Goal: Navigation & Orientation: Find specific page/section

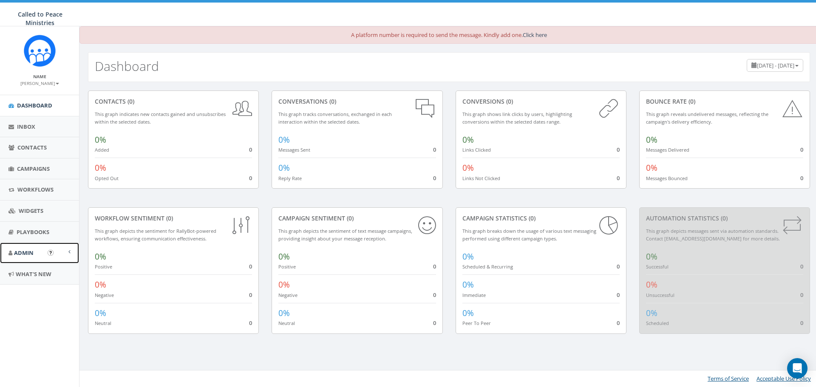
click at [32, 253] on span "Admin" at bounding box center [24, 253] width 20 height 8
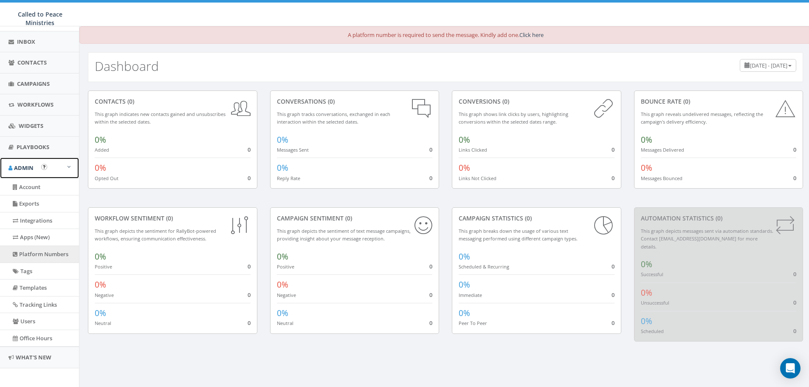
scroll to position [90, 0]
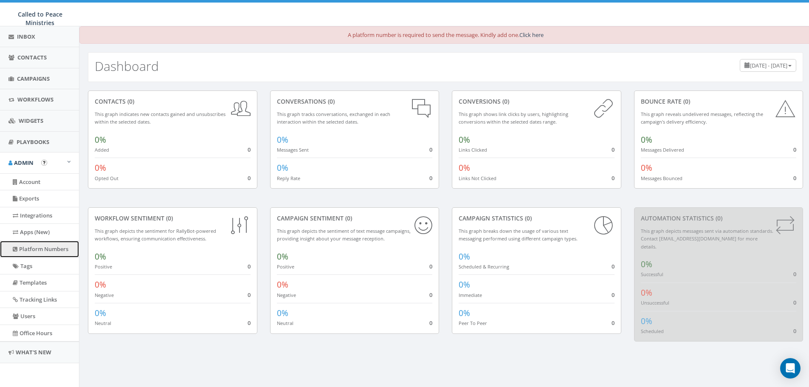
click at [36, 248] on link "Platform Numbers" at bounding box center [39, 249] width 79 height 17
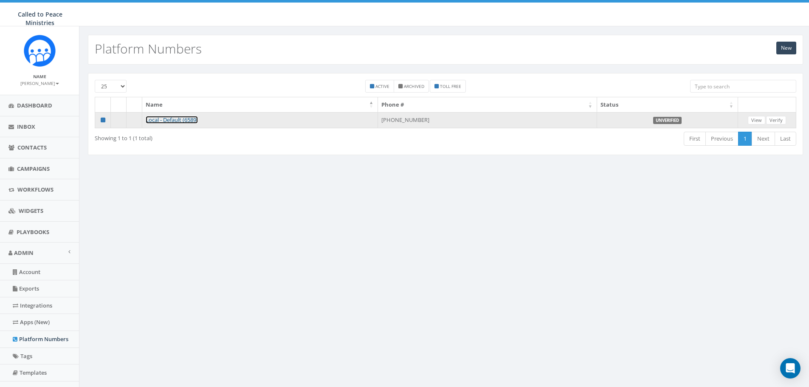
click at [162, 119] on link "Local - Default (6589)" at bounding box center [172, 120] width 52 height 8
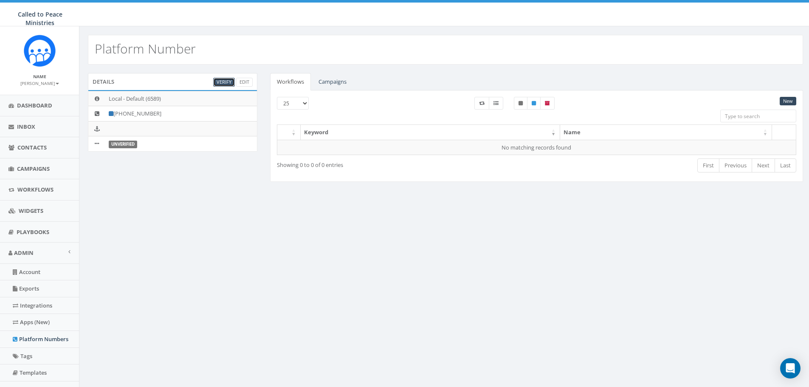
click at [223, 79] on link "Verify" at bounding box center [224, 82] width 22 height 9
click at [96, 143] on icon at bounding box center [97, 144] width 4 height 6
click at [32, 168] on span "Campaigns" at bounding box center [33, 169] width 33 height 8
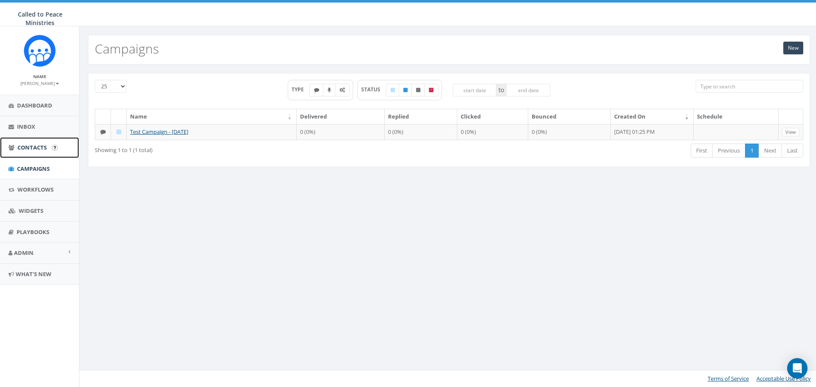
click at [29, 148] on span "Contacts" at bounding box center [31, 148] width 29 height 8
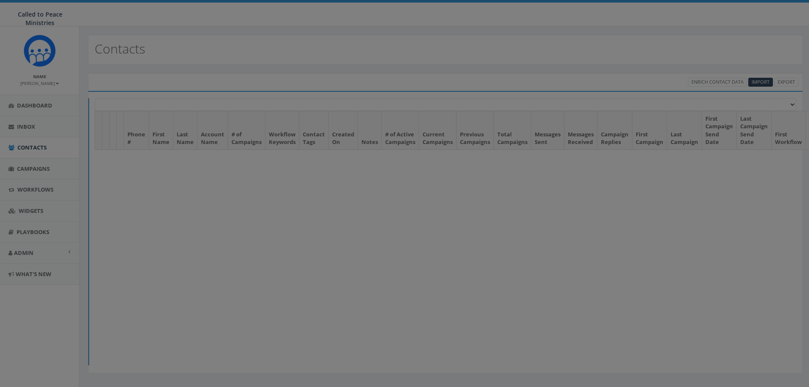
select select
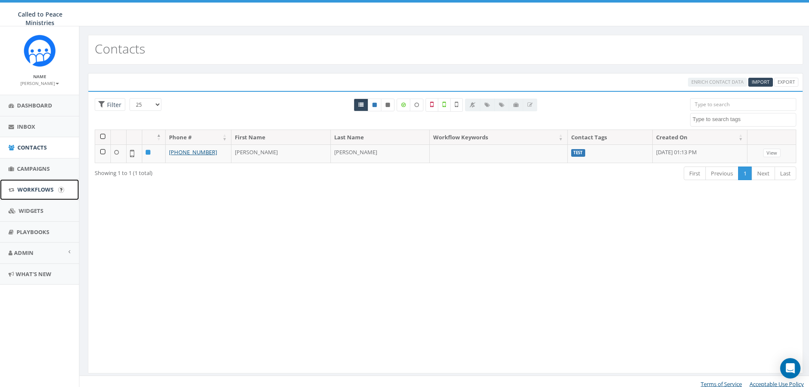
click at [25, 187] on span "Workflows" at bounding box center [35, 190] width 36 height 8
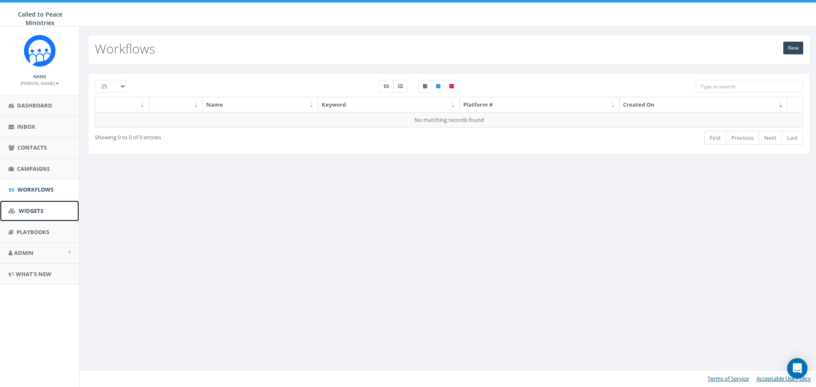
click at [24, 209] on span "Widgets" at bounding box center [31, 211] width 25 height 8
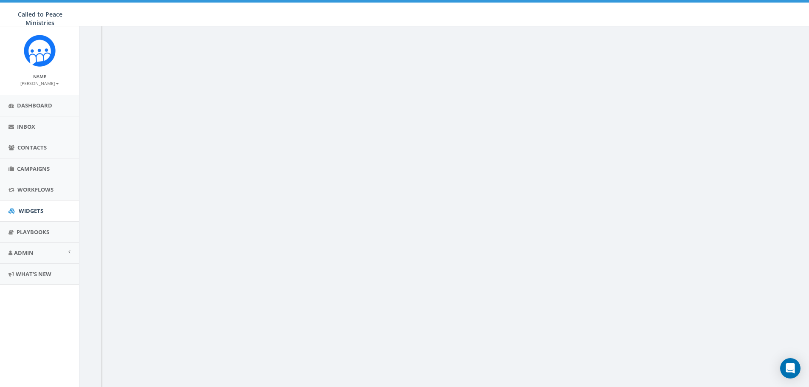
scroll to position [32, 0]
click at [39, 234] on span "Playbooks" at bounding box center [33, 232] width 33 height 8
click at [21, 252] on span "Admin" at bounding box center [24, 253] width 20 height 8
click at [800, 0] on div at bounding box center [404, 0] width 809 height 0
click at [25, 274] on link "Account" at bounding box center [39, 272] width 79 height 17
